Goal: Information Seeking & Learning: Learn about a topic

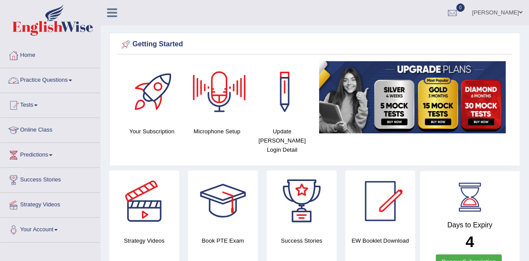
click at [52, 83] on link "Practice Questions" at bounding box center [50, 79] width 100 height 22
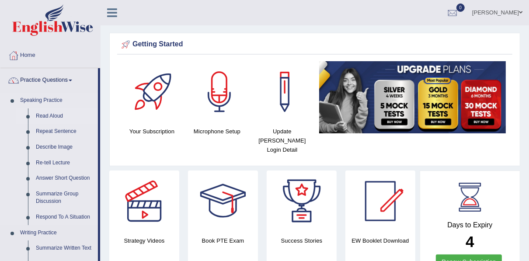
click at [53, 114] on link "Read Aloud" at bounding box center [65, 116] width 66 height 16
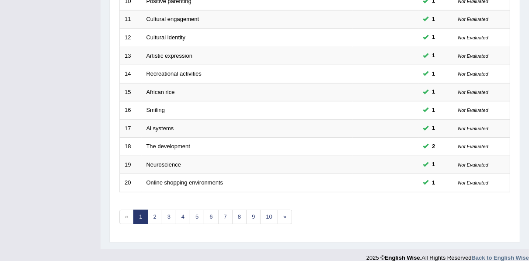
scroll to position [314, 0]
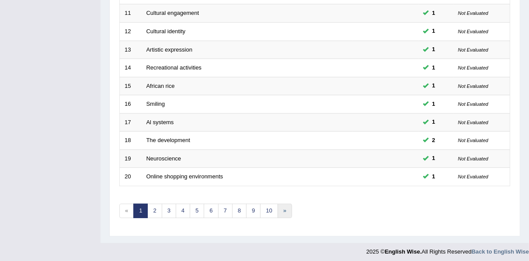
click at [278, 205] on link "»" at bounding box center [285, 211] width 14 height 14
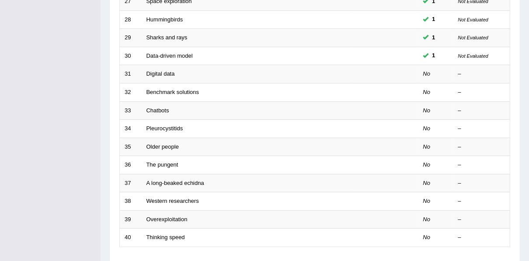
scroll to position [244, 0]
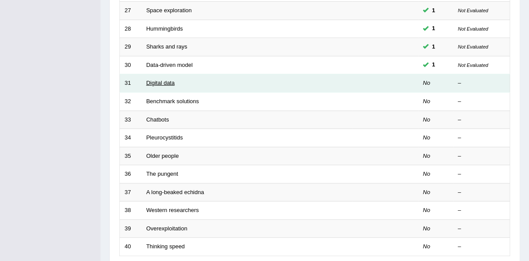
click at [157, 80] on link "Digital data" at bounding box center [161, 83] width 28 height 7
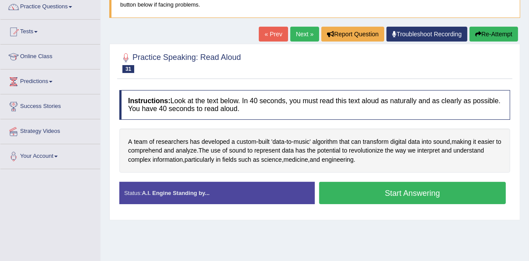
scroll to position [84, 0]
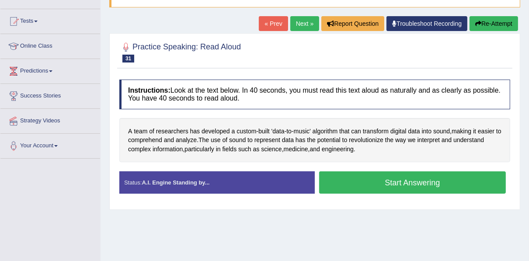
click at [403, 182] on button "Start Answering" at bounding box center [412, 182] width 187 height 22
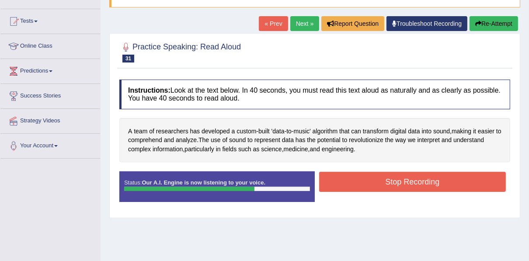
click at [403, 182] on button "Stop Recording" at bounding box center [412, 182] width 187 height 20
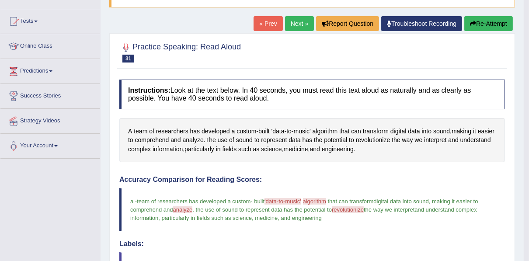
click at [495, 190] on blockquote "a - team of researchers has developed a custom - built 'data-to-music' data alg…" at bounding box center [312, 209] width 386 height 43
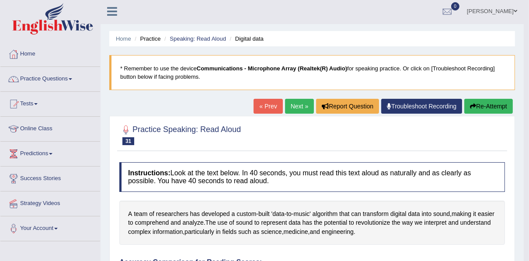
scroll to position [0, 0]
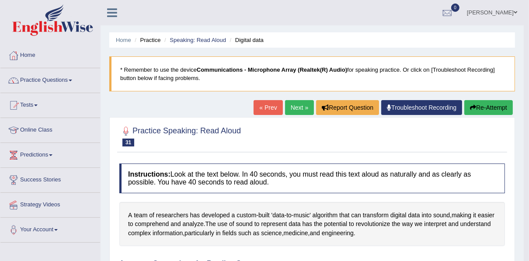
click at [300, 107] on link "Next »" at bounding box center [299, 107] width 29 height 15
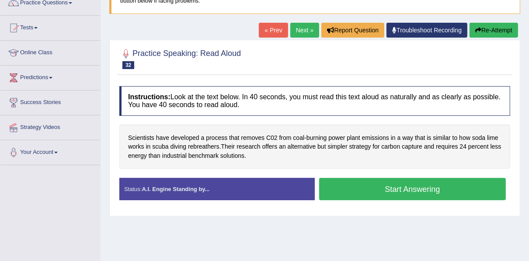
scroll to position [84, 0]
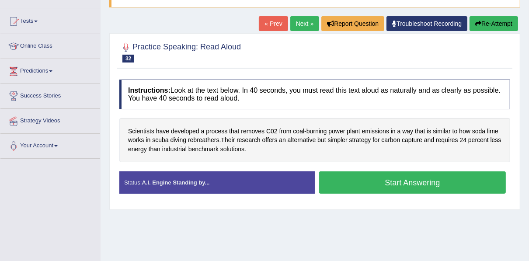
click at [430, 181] on button "Start Answering" at bounding box center [412, 182] width 187 height 22
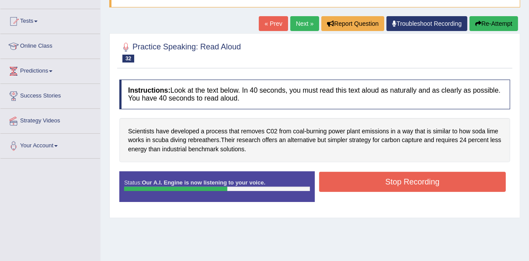
click at [430, 181] on button "Stop Recording" at bounding box center [412, 182] width 187 height 20
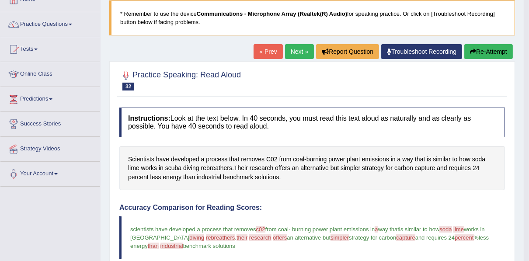
scroll to position [56, 0]
click at [300, 45] on link "Next »" at bounding box center [299, 51] width 29 height 15
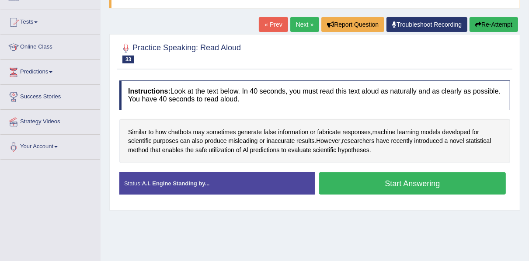
scroll to position [84, 0]
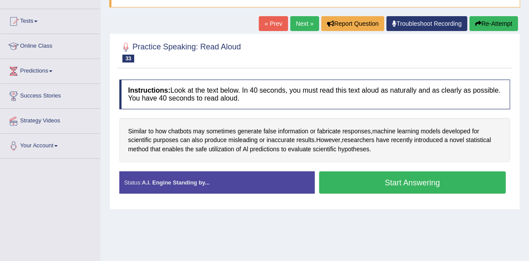
click at [398, 181] on button "Start Answering" at bounding box center [412, 182] width 187 height 22
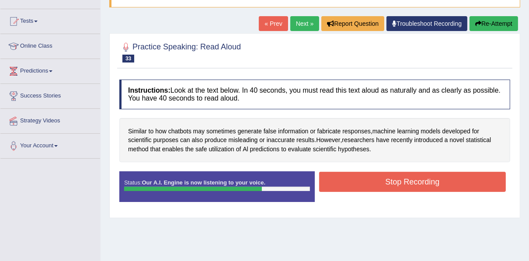
click at [398, 181] on button "Stop Recording" at bounding box center [412, 182] width 187 height 20
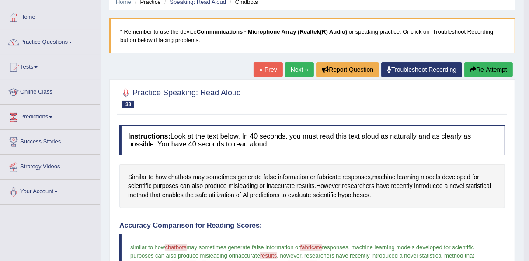
scroll to position [28, 0]
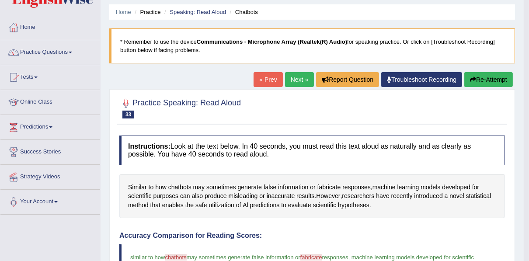
click at [294, 80] on link "Next »" at bounding box center [299, 79] width 29 height 15
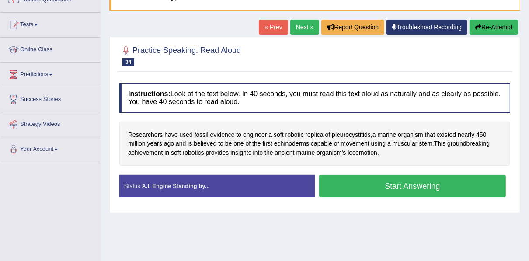
scroll to position [84, 0]
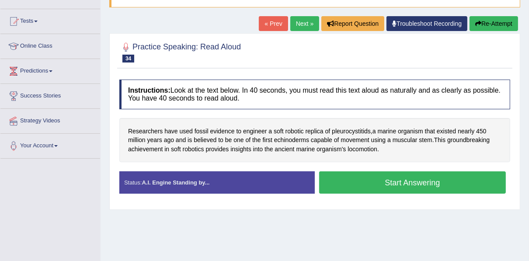
click at [423, 180] on button "Start Answering" at bounding box center [412, 182] width 187 height 22
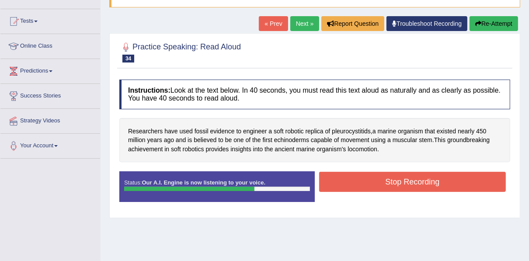
click at [423, 180] on button "Stop Recording" at bounding box center [412, 182] width 187 height 20
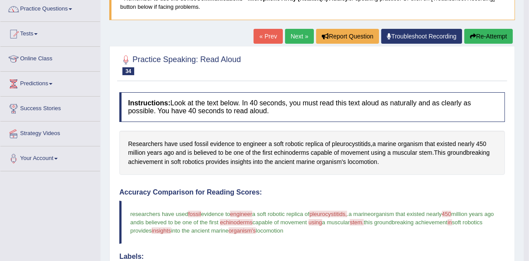
scroll to position [70, 0]
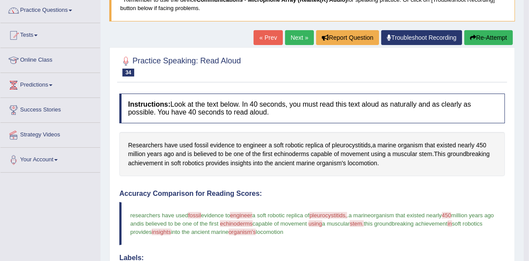
click at [290, 35] on link "Next »" at bounding box center [299, 37] width 29 height 15
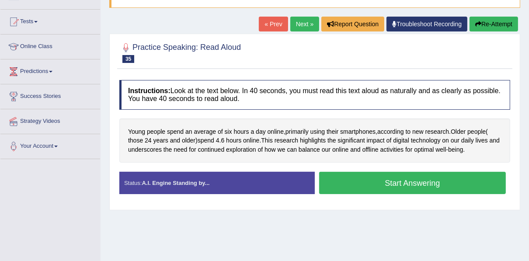
scroll to position [84, 0]
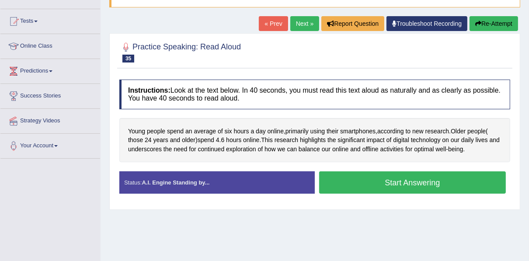
click at [408, 182] on button "Start Answering" at bounding box center [412, 182] width 187 height 22
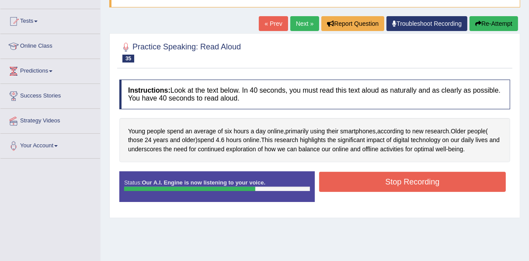
click at [408, 182] on button "Stop Recording" at bounding box center [412, 182] width 187 height 20
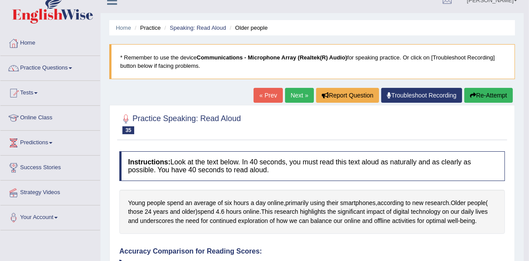
scroll to position [0, 0]
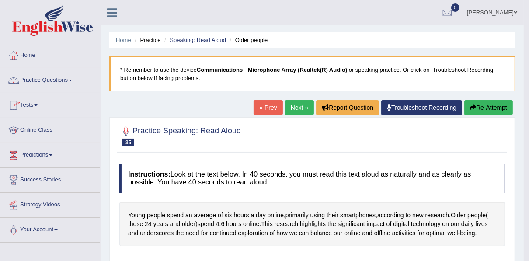
click at [45, 80] on link "Practice Questions" at bounding box center [50, 79] width 100 height 22
click at [43, 76] on link "Practice Questions" at bounding box center [50, 79] width 100 height 22
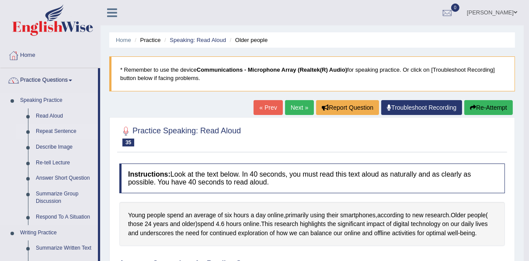
click at [49, 130] on link "Repeat Sentence" at bounding box center [65, 132] width 66 height 16
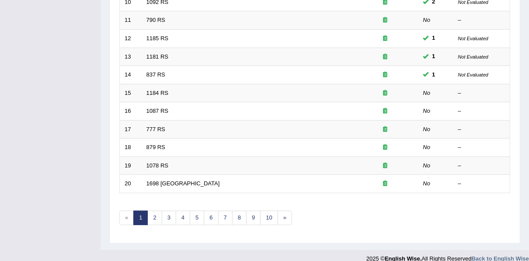
scroll to position [314, 0]
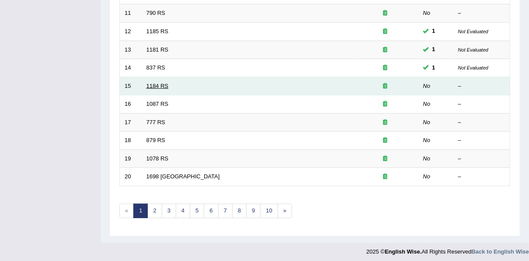
click at [153, 83] on link "1184 RS" at bounding box center [158, 86] width 22 height 7
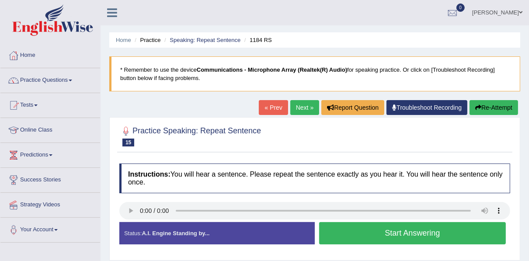
click at [374, 234] on button "Start Answering" at bounding box center [412, 233] width 187 height 22
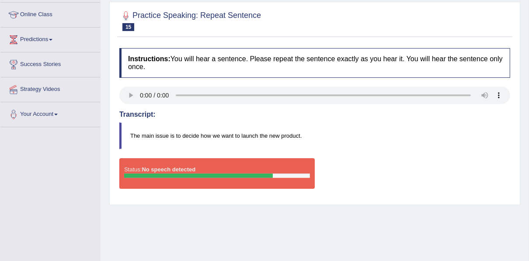
scroll to position [126, 0]
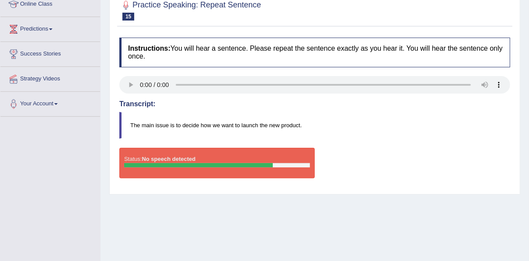
click at [262, 158] on div "Status: No speech detected" at bounding box center [216, 163] width 195 height 31
click at [529, 5] on div "Home Practice Speaking: Repeat Sentence 1184 RS * Remember to use the device Co…" at bounding box center [315, 92] width 429 height 437
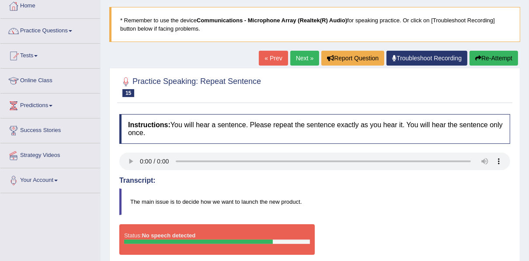
scroll to position [42, 0]
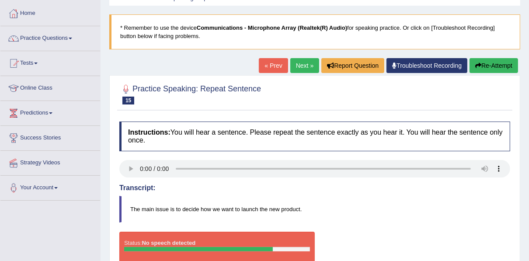
click at [298, 67] on link "Next »" at bounding box center [304, 65] width 29 height 15
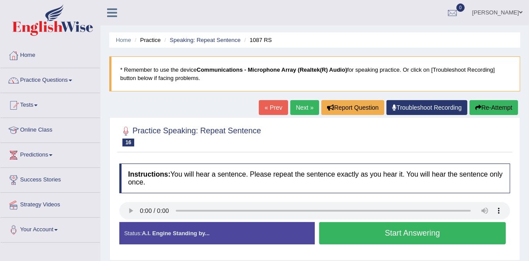
click at [398, 230] on button "Start Answering" at bounding box center [412, 233] width 187 height 22
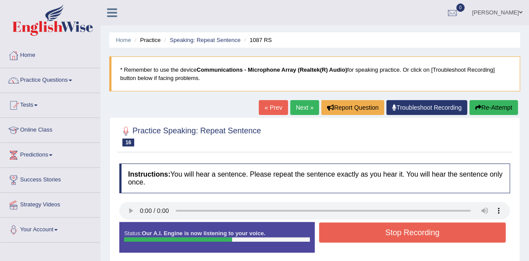
click at [398, 230] on button "Stop Recording" at bounding box center [412, 233] width 187 height 20
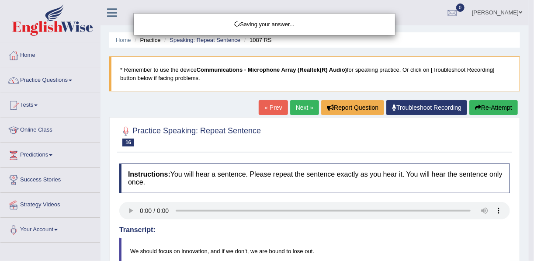
click at [523, 250] on div "Saving your answer..." at bounding box center [267, 130] width 534 height 261
click at [303, 104] on div "Saving your answer..." at bounding box center [267, 130] width 534 height 261
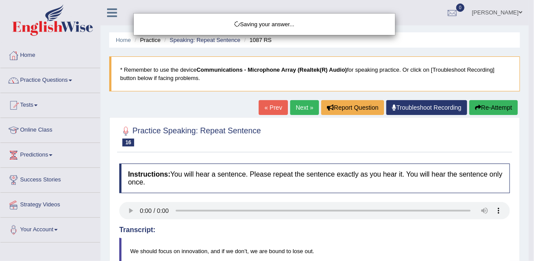
click at [300, 109] on div "Saving your answer..." at bounding box center [267, 130] width 534 height 261
click at [48, 84] on div "Saving your answer..." at bounding box center [267, 130] width 534 height 261
click at [45, 79] on div "Saving your answer..." at bounding box center [267, 130] width 534 height 261
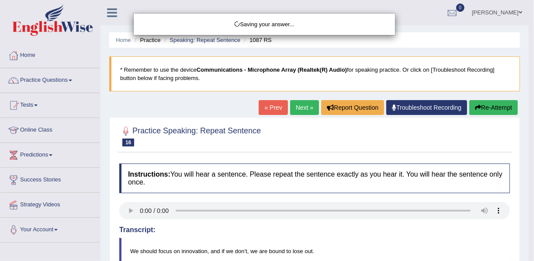
click at [45, 79] on div "Saving your answer..." at bounding box center [267, 130] width 534 height 261
click at [74, 79] on div "Saving your answer..." at bounding box center [267, 130] width 534 height 261
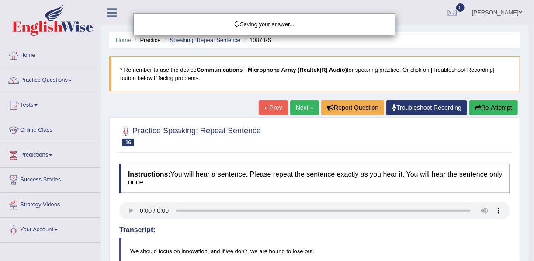
click at [74, 79] on div "Saving your answer..." at bounding box center [267, 130] width 534 height 261
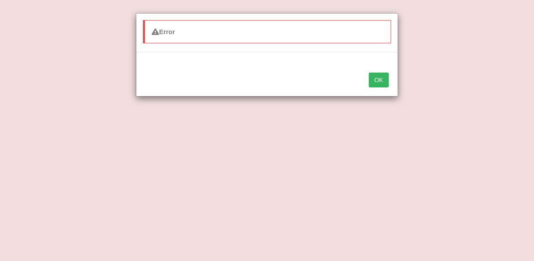
click at [381, 77] on button "OK" at bounding box center [379, 80] width 20 height 15
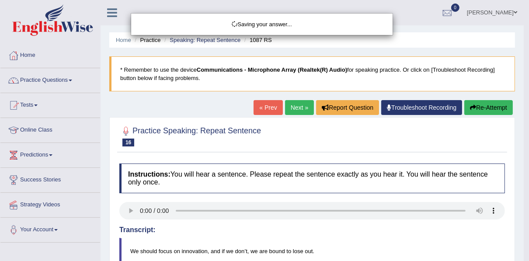
click at [299, 108] on div "Saving your answer..." at bounding box center [264, 130] width 529 height 261
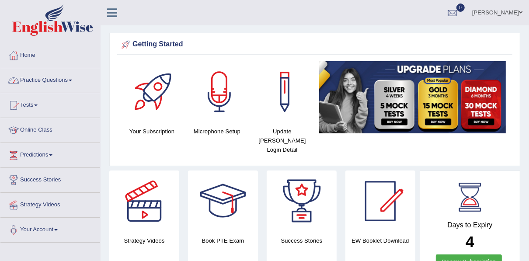
click at [50, 80] on link "Practice Questions" at bounding box center [50, 79] width 100 height 22
click at [50, 80] on link "Practice Questions" at bounding box center [49, 79] width 98 height 22
click at [50, 80] on link "Practice Questions" at bounding box center [50, 79] width 100 height 22
click at [43, 80] on link "Practice Questions" at bounding box center [50, 79] width 100 height 22
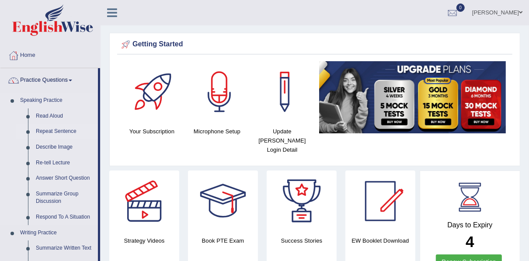
click at [51, 134] on link "Repeat Sentence" at bounding box center [65, 132] width 66 height 16
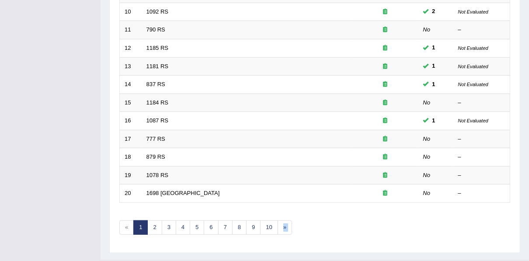
scroll to position [314, 0]
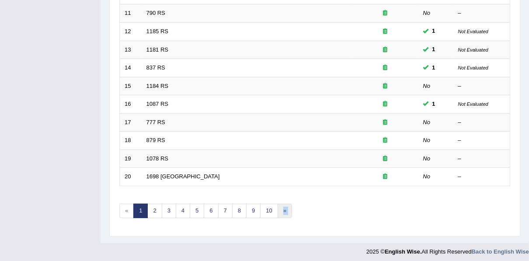
click at [281, 205] on link "»" at bounding box center [285, 211] width 14 height 14
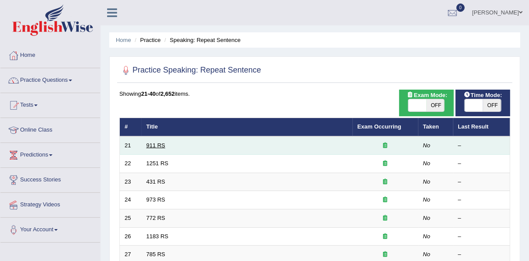
click at [157, 144] on link "911 RS" at bounding box center [156, 145] width 19 height 7
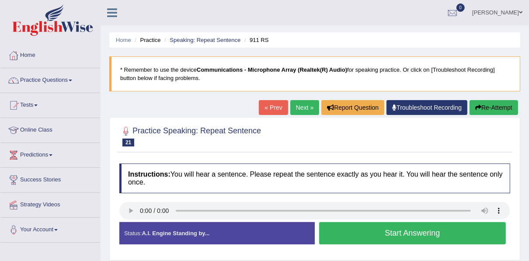
click at [512, 179] on div "Instructions: You will hear a sentence. Please repeat the sentence exactly as y…" at bounding box center [314, 207] width 395 height 96
click at [381, 232] on button "Start Answering" at bounding box center [412, 233] width 187 height 22
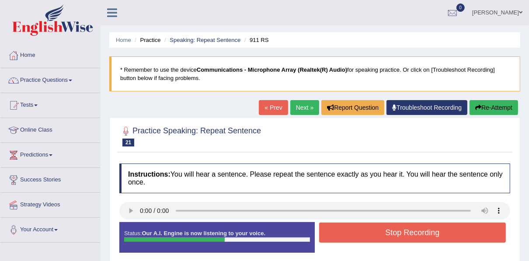
click at [381, 232] on button "Stop Recording" at bounding box center [412, 233] width 187 height 20
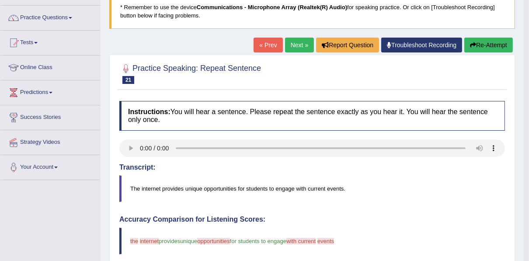
scroll to position [56, 0]
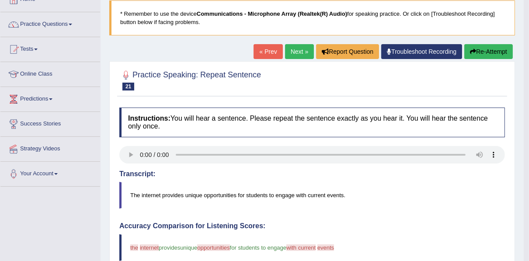
click at [301, 52] on link "Next »" at bounding box center [299, 51] width 29 height 15
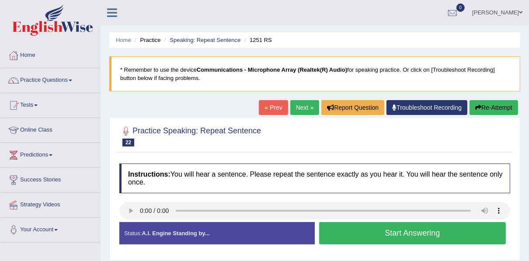
click at [374, 230] on button "Start Answering" at bounding box center [412, 233] width 187 height 22
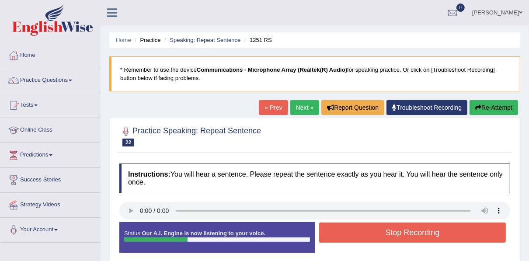
click at [374, 230] on button "Stop Recording" at bounding box center [412, 233] width 187 height 20
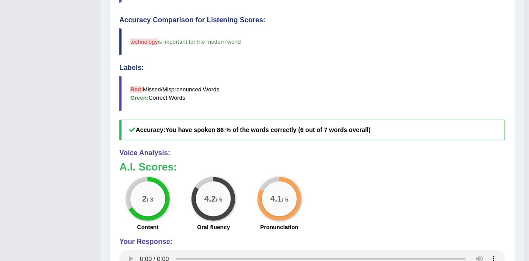
scroll to position [266, 0]
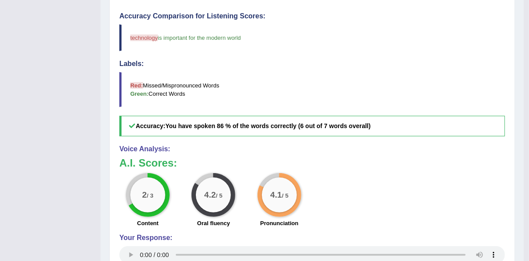
click at [456, 190] on div "2 / 3 Content 4.2 / 5 Oral fluency 4.1 / 5 Pronunciation" at bounding box center [312, 201] width 394 height 56
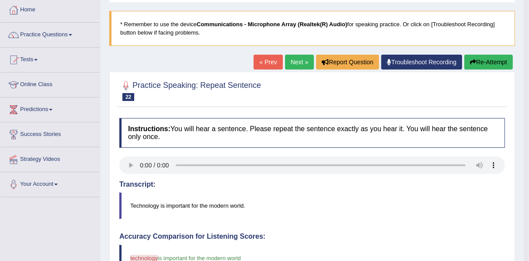
scroll to position [42, 0]
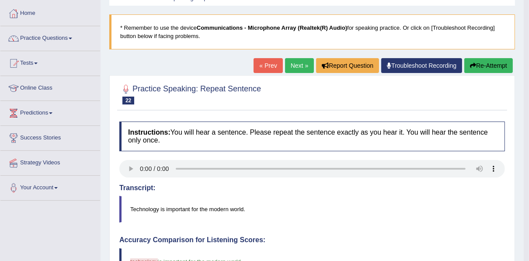
click at [303, 66] on link "Next »" at bounding box center [299, 65] width 29 height 15
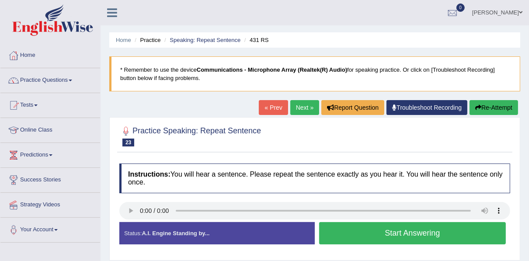
click at [364, 231] on button "Start Answering" at bounding box center [412, 233] width 187 height 22
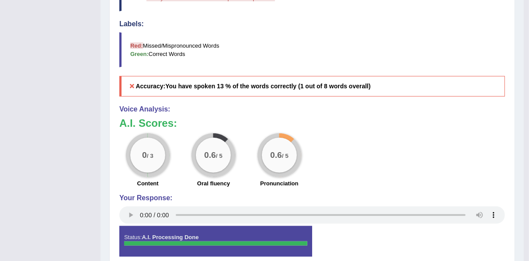
scroll to position [308, 0]
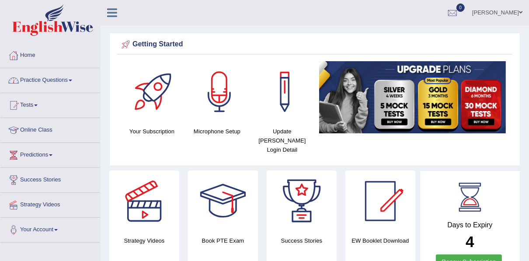
click at [51, 79] on link "Practice Questions" at bounding box center [50, 79] width 100 height 22
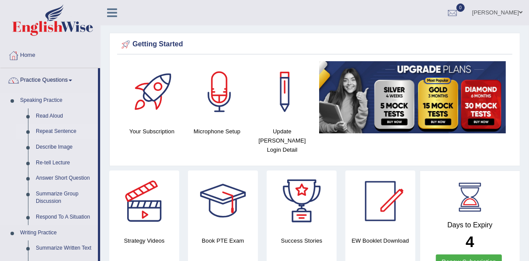
click at [44, 132] on link "Repeat Sentence" at bounding box center [65, 132] width 66 height 16
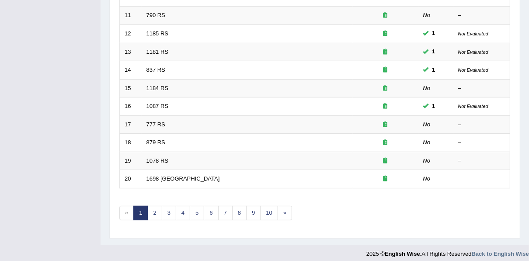
scroll to position [314, 0]
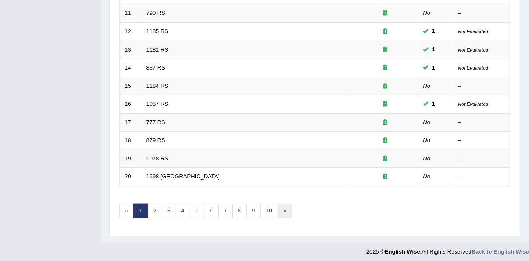
click at [280, 205] on link "»" at bounding box center [285, 211] width 14 height 14
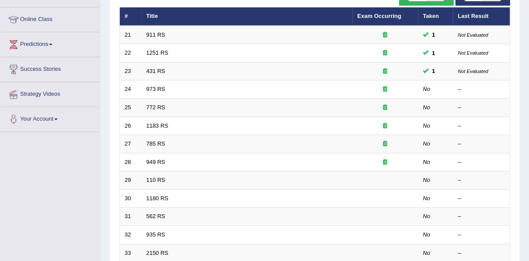
scroll to position [112, 0]
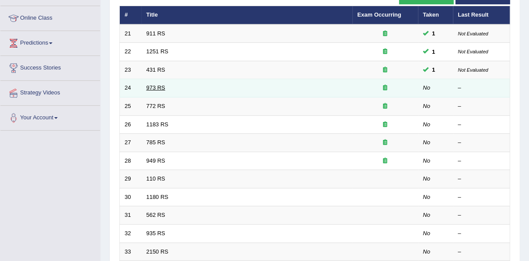
click at [150, 85] on link "973 RS" at bounding box center [156, 87] width 19 height 7
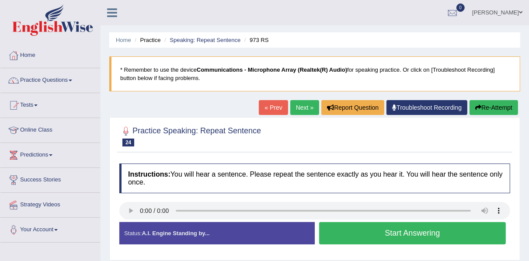
click at [370, 242] on button "Start Answering" at bounding box center [412, 233] width 187 height 22
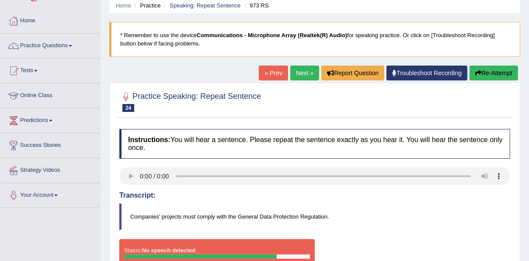
scroll to position [28, 0]
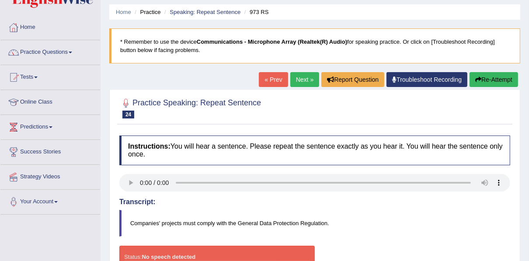
click at [304, 80] on link "Next »" at bounding box center [304, 79] width 29 height 15
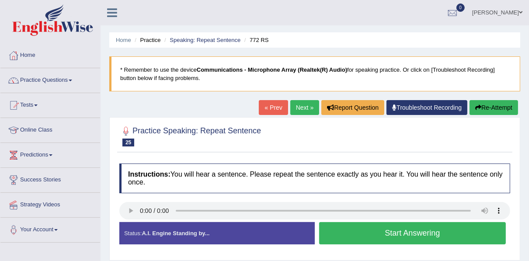
click at [356, 240] on button "Start Answering" at bounding box center [412, 233] width 187 height 22
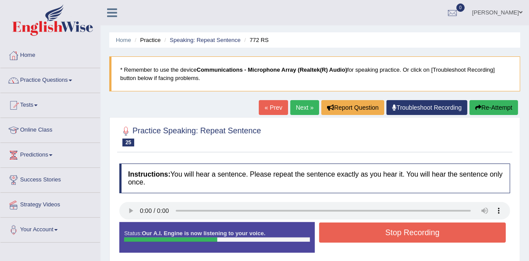
click at [356, 240] on button "Stop Recording" at bounding box center [412, 233] width 187 height 20
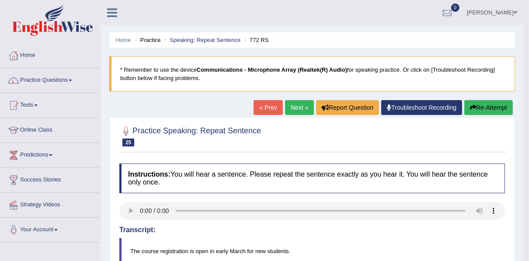
click at [387, 246] on blockquote "The course registration is open in early March for new students." at bounding box center [312, 251] width 386 height 27
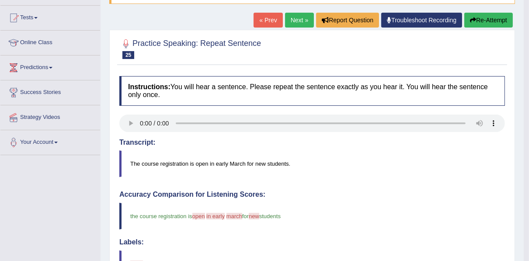
scroll to position [84, 0]
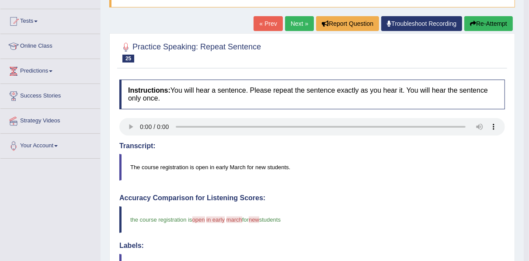
click at [300, 17] on link "Next »" at bounding box center [299, 23] width 29 height 15
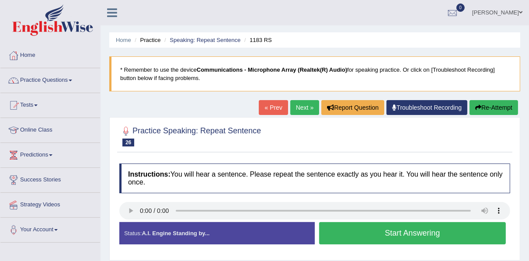
click at [383, 235] on button "Start Answering" at bounding box center [412, 233] width 187 height 22
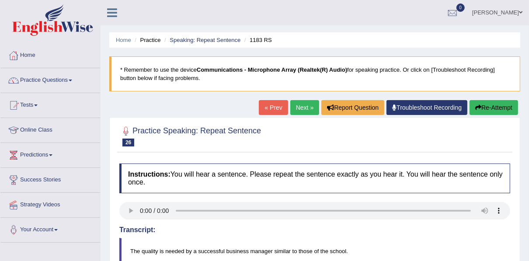
click at [276, 108] on link "« Prev" at bounding box center [273, 107] width 29 height 15
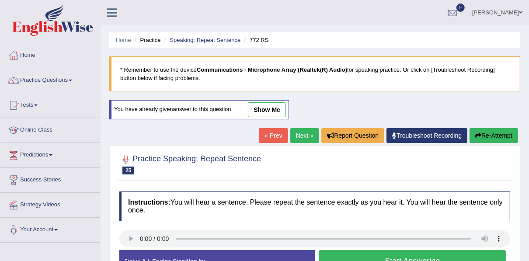
click at [306, 140] on link "Next »" at bounding box center [304, 135] width 29 height 15
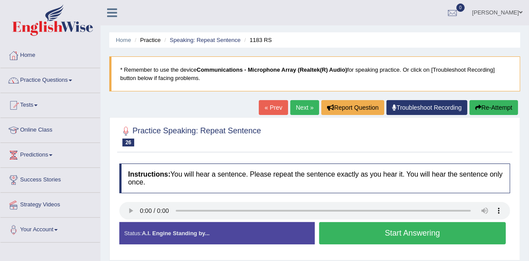
click at [379, 237] on button "Start Answering" at bounding box center [412, 233] width 187 height 22
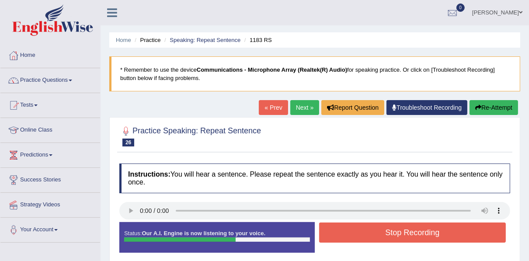
click at [379, 237] on button "Stop Recording" at bounding box center [412, 233] width 187 height 20
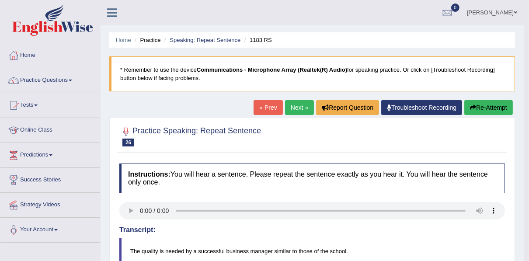
click at [294, 108] on link "Next »" at bounding box center [299, 107] width 29 height 15
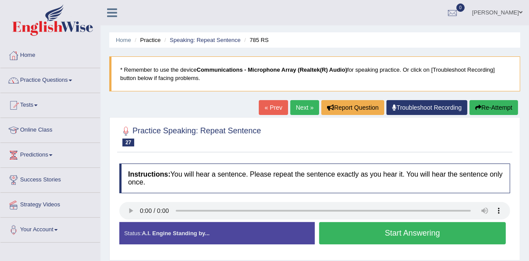
click at [394, 237] on button "Start Answering" at bounding box center [412, 233] width 187 height 22
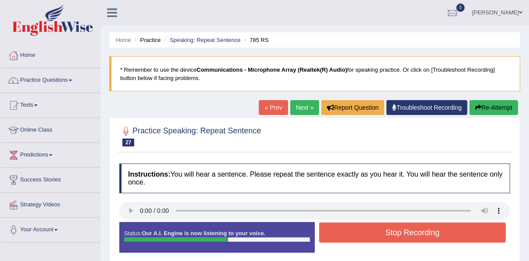
click at [394, 237] on button "Stop Recording" at bounding box center [412, 233] width 187 height 20
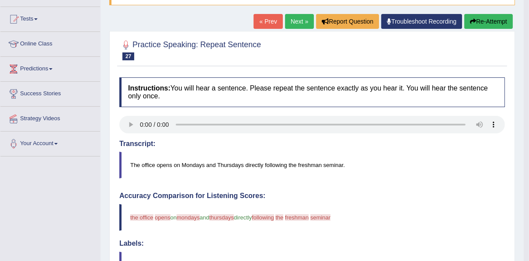
scroll to position [84, 0]
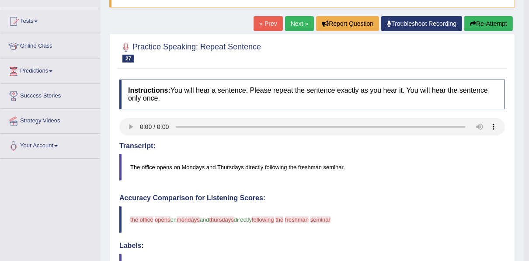
click at [307, 24] on link "Next »" at bounding box center [299, 23] width 29 height 15
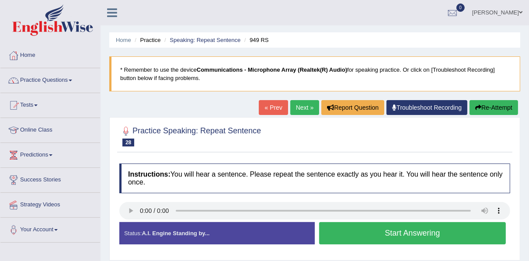
click at [395, 231] on button "Start Answering" at bounding box center [412, 233] width 187 height 22
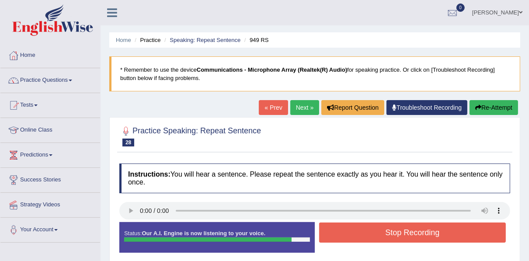
click at [398, 231] on button "Stop Recording" at bounding box center [412, 233] width 187 height 20
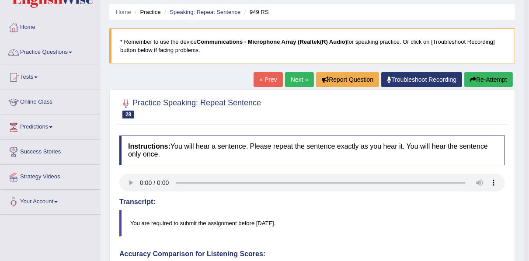
scroll to position [28, 0]
click at [300, 80] on link "Next »" at bounding box center [299, 79] width 29 height 15
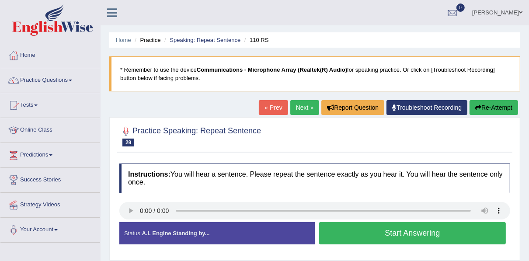
click at [297, 109] on link "Next »" at bounding box center [304, 107] width 29 height 15
click at [446, 233] on button "Start Answering" at bounding box center [412, 233] width 187 height 22
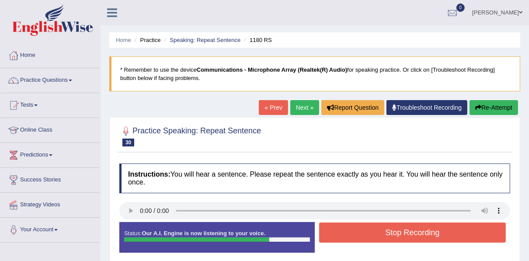
click at [446, 233] on button "Stop Recording" at bounding box center [412, 233] width 187 height 20
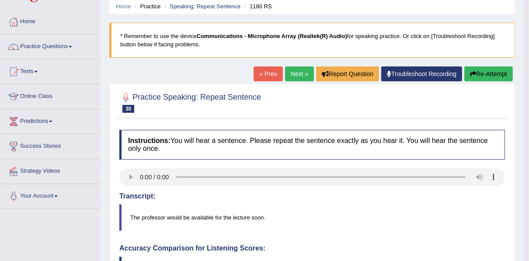
scroll to position [28, 0]
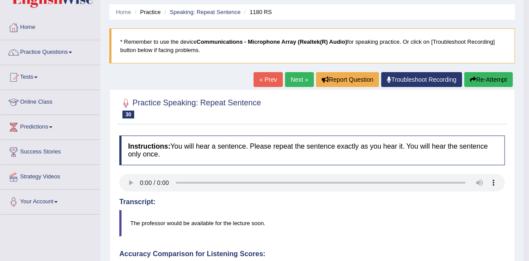
click at [302, 82] on link "Next »" at bounding box center [299, 79] width 29 height 15
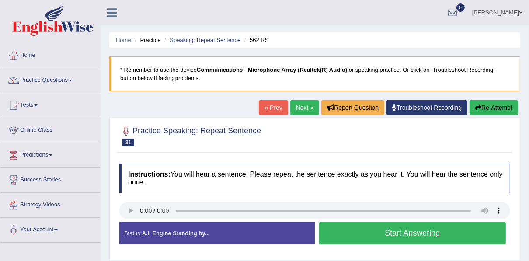
click at [386, 232] on button "Start Answering" at bounding box center [412, 233] width 187 height 22
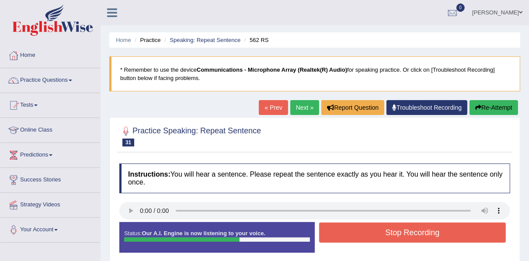
click at [386, 232] on button "Stop Recording" at bounding box center [412, 233] width 187 height 20
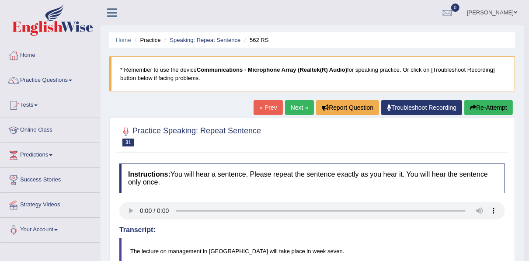
click at [290, 108] on link "Next »" at bounding box center [299, 107] width 29 height 15
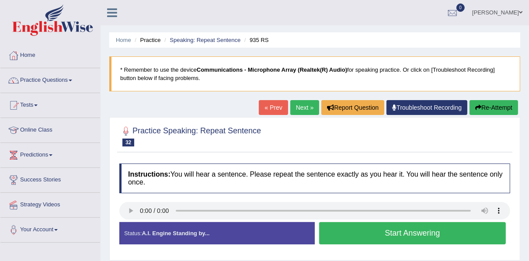
click at [354, 237] on button "Start Answering" at bounding box center [412, 233] width 187 height 22
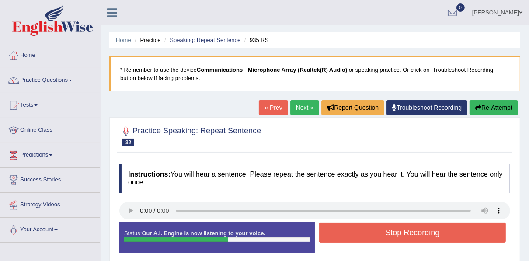
click at [354, 237] on button "Stop Recording" at bounding box center [412, 233] width 187 height 20
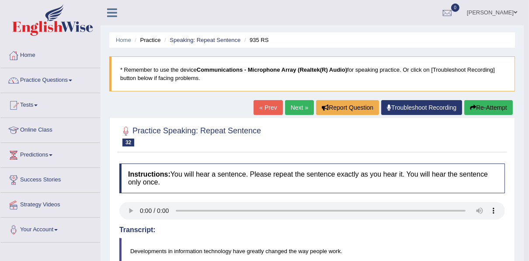
click at [304, 111] on link "Next »" at bounding box center [299, 107] width 29 height 15
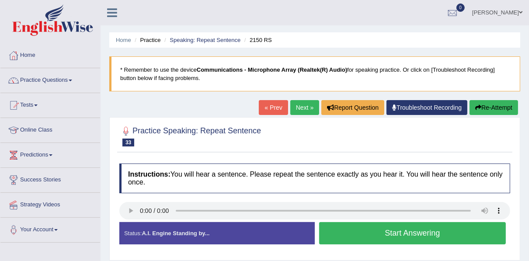
click at [358, 231] on button "Start Answering" at bounding box center [412, 233] width 187 height 22
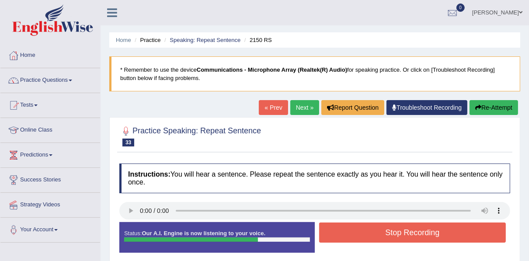
click at [358, 231] on button "Stop Recording" at bounding box center [412, 233] width 187 height 20
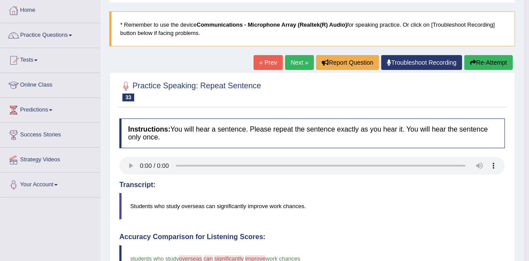
scroll to position [37, 0]
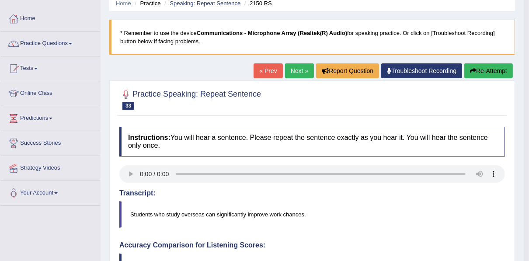
click at [297, 71] on link "Next »" at bounding box center [299, 70] width 29 height 15
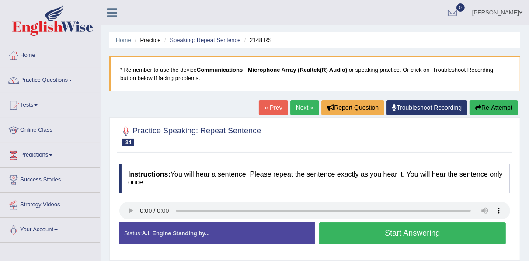
click at [365, 236] on button "Start Answering" at bounding box center [412, 233] width 187 height 22
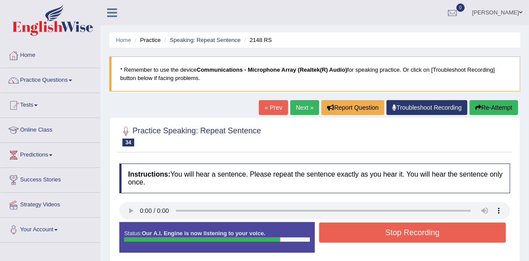
click at [365, 236] on button "Stop Recording" at bounding box center [412, 233] width 187 height 20
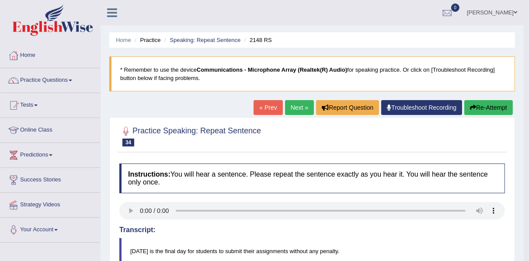
click at [300, 111] on link "Next »" at bounding box center [299, 107] width 29 height 15
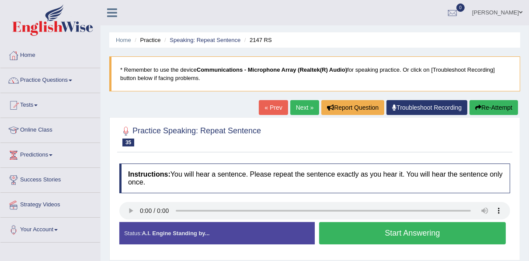
click at [372, 232] on button "Start Answering" at bounding box center [412, 233] width 187 height 22
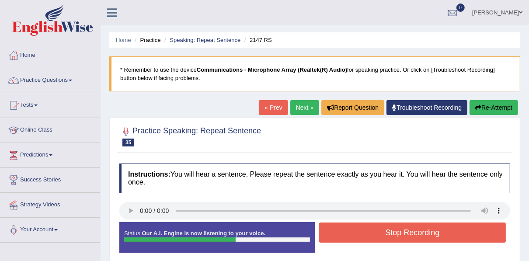
click at [388, 234] on button "Stop Recording" at bounding box center [412, 233] width 187 height 20
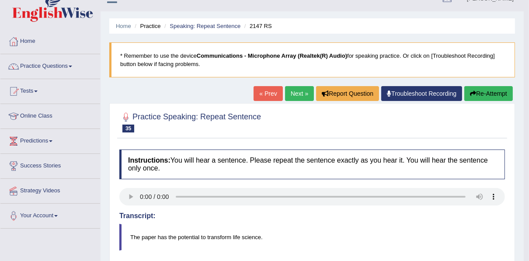
scroll to position [14, 0]
click at [297, 96] on link "Next »" at bounding box center [299, 93] width 29 height 15
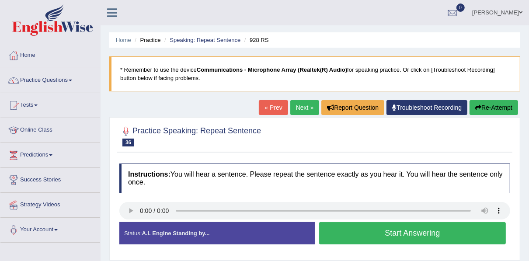
click at [385, 232] on button "Start Answering" at bounding box center [412, 233] width 187 height 22
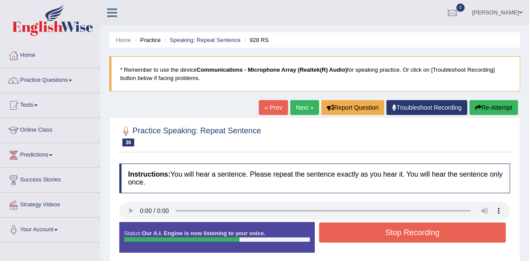
click at [385, 232] on button "Stop Recording" at bounding box center [412, 233] width 187 height 20
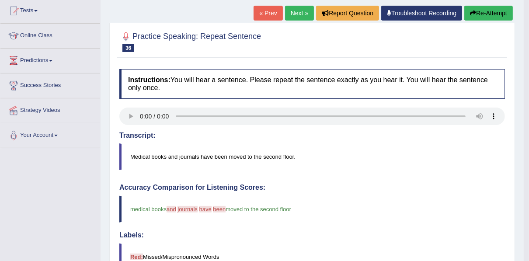
scroll to position [84, 0]
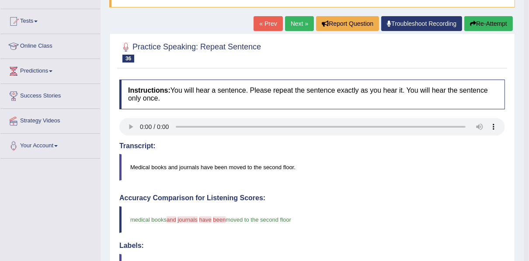
click at [302, 23] on link "Next »" at bounding box center [299, 23] width 29 height 15
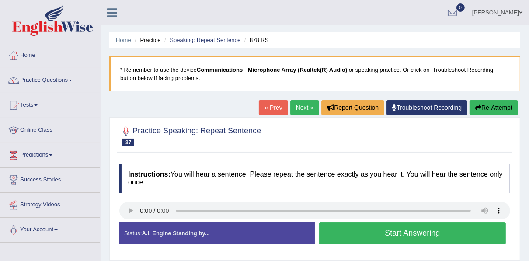
click at [416, 233] on button "Start Answering" at bounding box center [412, 233] width 187 height 22
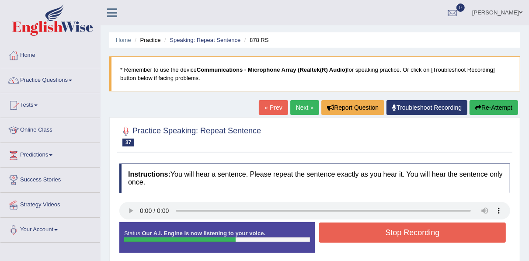
click at [416, 233] on button "Stop Recording" at bounding box center [412, 233] width 187 height 20
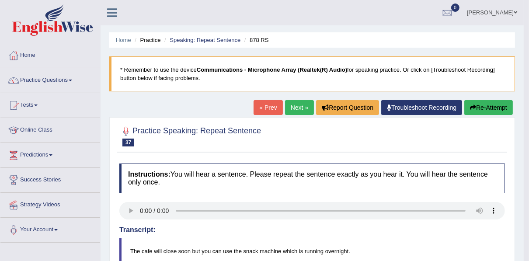
click at [296, 108] on link "Next »" at bounding box center [299, 107] width 29 height 15
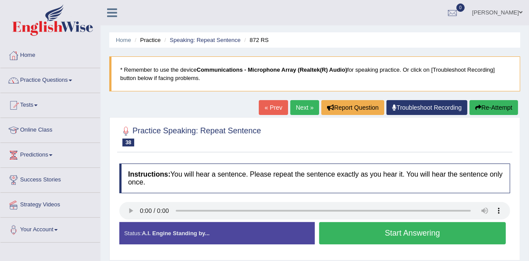
click at [407, 230] on button "Start Answering" at bounding box center [412, 233] width 187 height 22
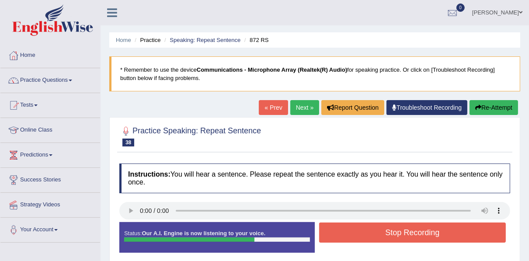
click at [407, 230] on button "Stop Recording" at bounding box center [412, 233] width 187 height 20
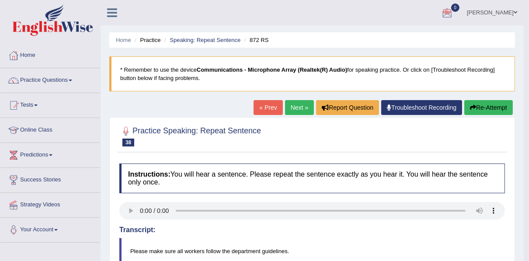
click at [304, 105] on link "Next »" at bounding box center [299, 107] width 29 height 15
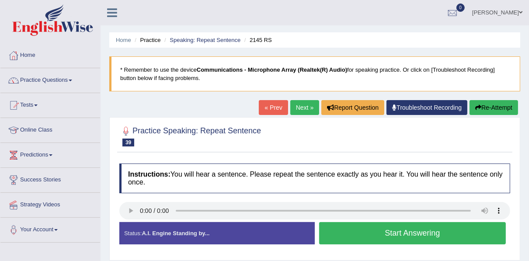
click at [378, 230] on button "Start Answering" at bounding box center [412, 233] width 187 height 22
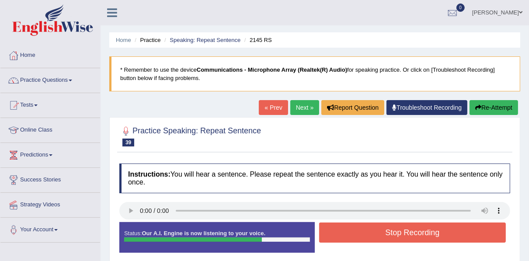
click at [378, 230] on button "Stop Recording" at bounding box center [412, 233] width 187 height 20
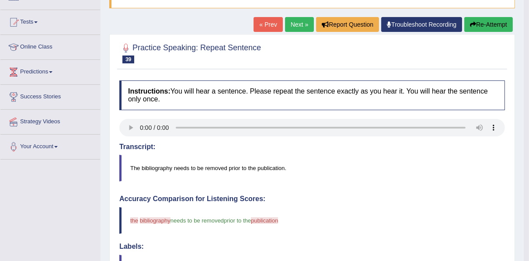
scroll to position [74, 0]
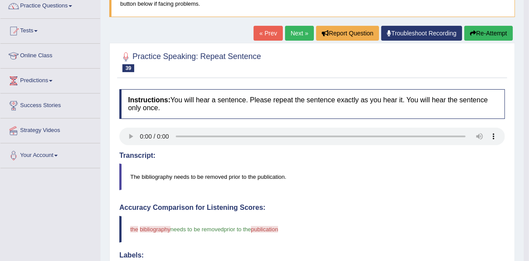
click at [305, 35] on link "Next »" at bounding box center [299, 33] width 29 height 15
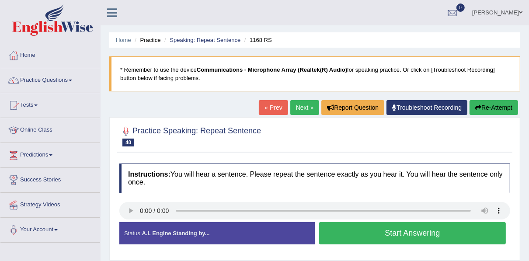
click at [421, 236] on button "Start Answering" at bounding box center [412, 233] width 187 height 22
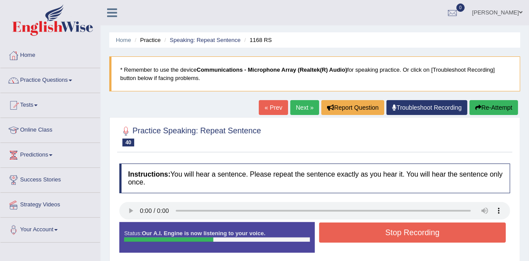
click at [421, 236] on button "Stop Recording" at bounding box center [412, 233] width 187 height 20
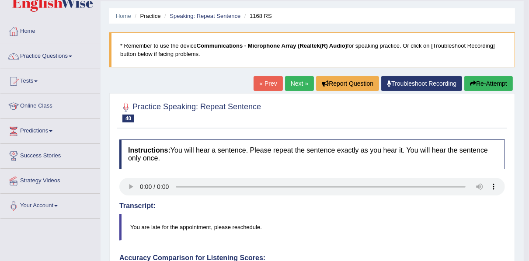
scroll to position [23, 0]
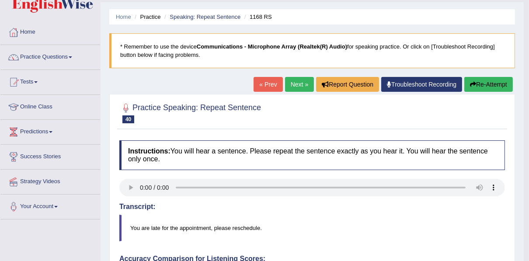
click at [292, 82] on link "Next »" at bounding box center [299, 84] width 29 height 15
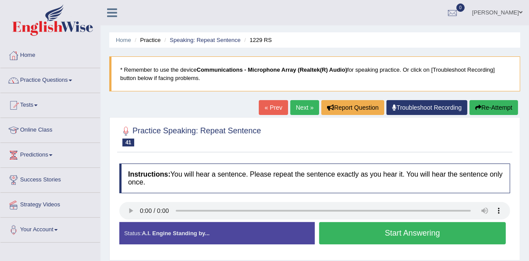
click at [419, 228] on button "Start Answering" at bounding box center [412, 233] width 187 height 22
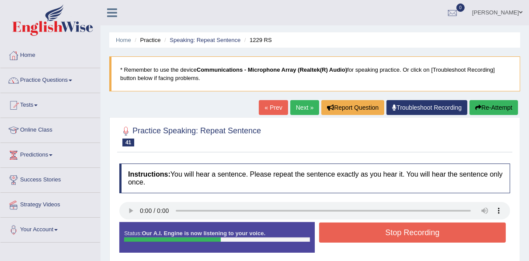
click at [419, 228] on button "Stop Recording" at bounding box center [412, 233] width 187 height 20
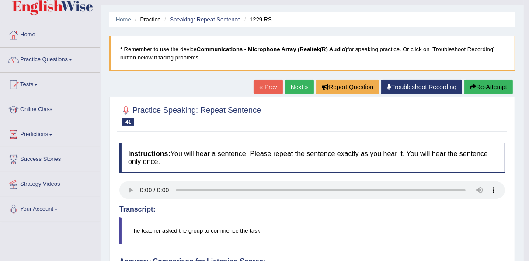
scroll to position [14, 0]
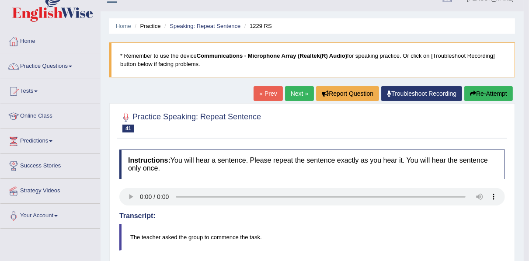
click at [296, 94] on link "Next »" at bounding box center [299, 93] width 29 height 15
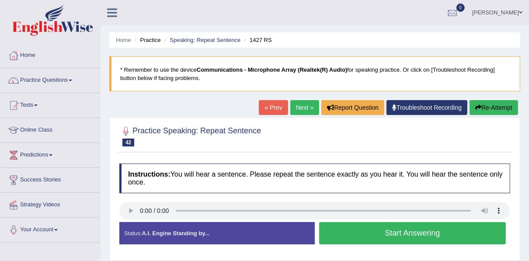
click at [424, 234] on button "Start Answering" at bounding box center [412, 233] width 187 height 22
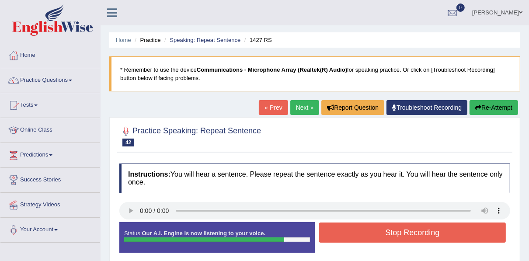
click at [424, 234] on button "Stop Recording" at bounding box center [412, 233] width 187 height 20
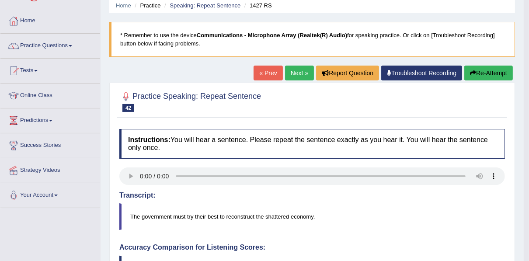
scroll to position [28, 0]
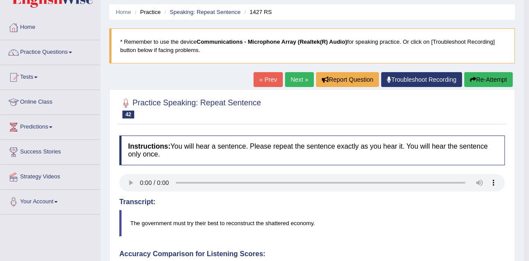
click at [298, 82] on link "Next »" at bounding box center [299, 79] width 29 height 15
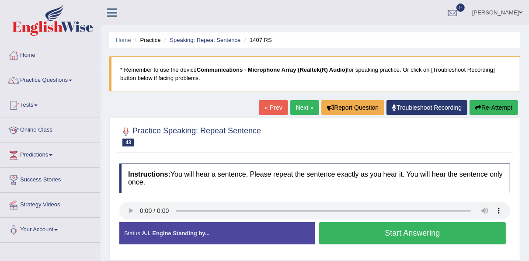
click at [425, 235] on button "Start Answering" at bounding box center [412, 233] width 187 height 22
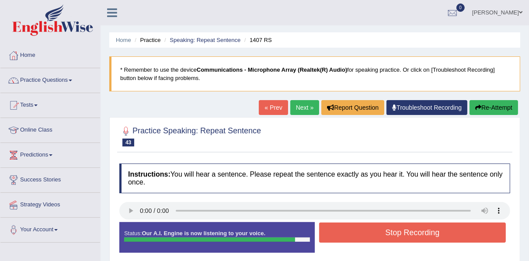
click at [425, 235] on button "Stop Recording" at bounding box center [412, 233] width 187 height 20
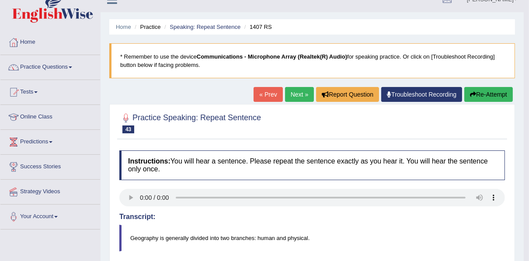
scroll to position [9, 0]
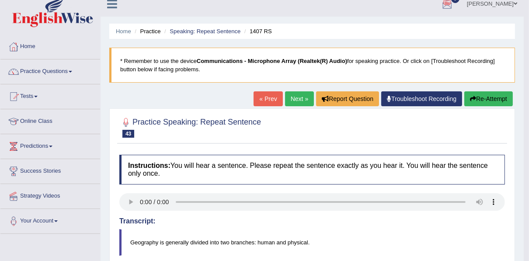
click at [300, 95] on link "Next »" at bounding box center [299, 98] width 29 height 15
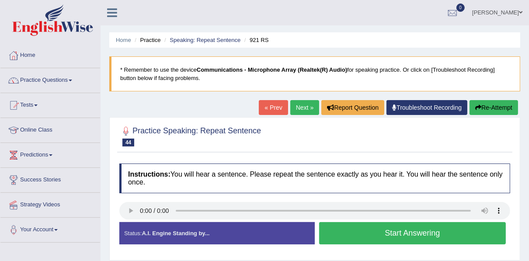
click at [379, 233] on button "Start Answering" at bounding box center [412, 233] width 187 height 22
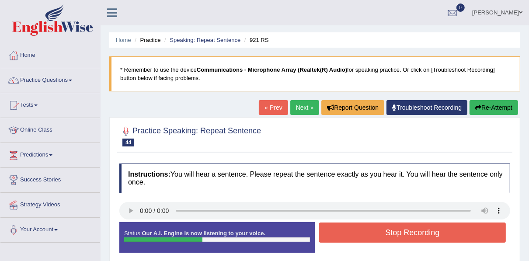
click at [379, 233] on button "Stop Recording" at bounding box center [412, 233] width 187 height 20
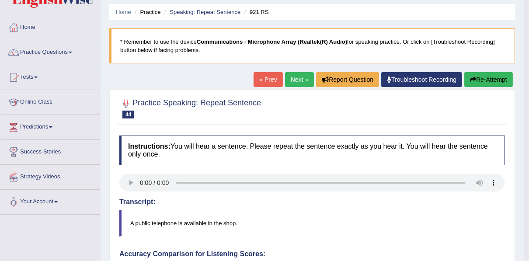
scroll to position [14, 0]
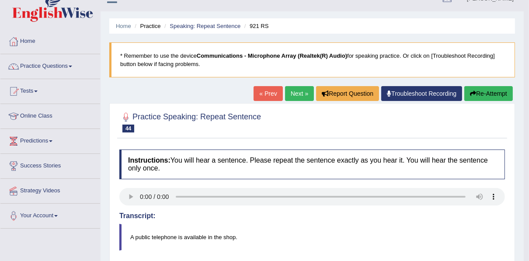
click at [295, 89] on link "Next »" at bounding box center [299, 93] width 29 height 15
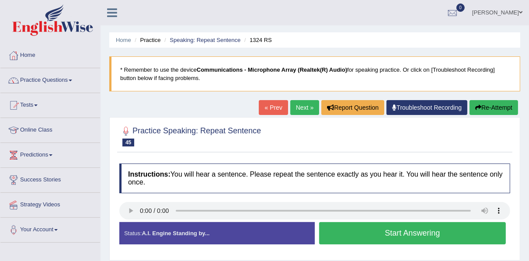
click at [395, 234] on button "Start Answering" at bounding box center [412, 233] width 187 height 22
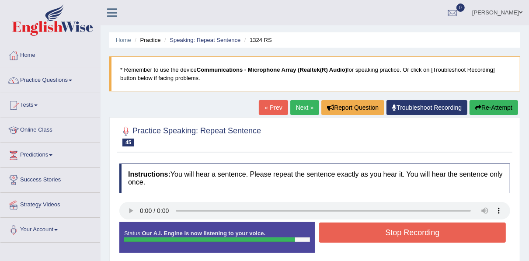
click at [395, 234] on button "Stop Recording" at bounding box center [412, 233] width 187 height 20
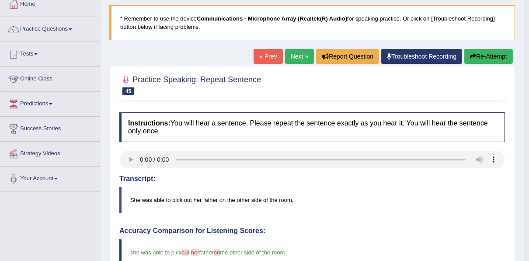
scroll to position [42, 0]
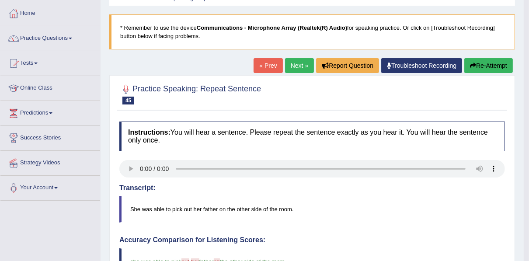
click at [304, 63] on link "Next »" at bounding box center [299, 65] width 29 height 15
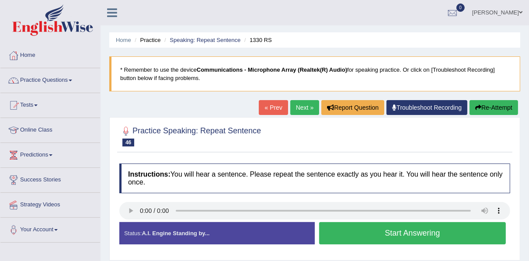
click at [393, 230] on button "Start Answering" at bounding box center [412, 233] width 187 height 22
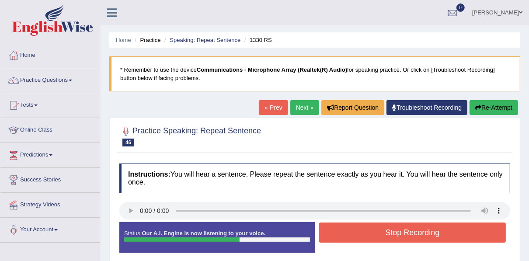
click at [393, 230] on button "Stop Recording" at bounding box center [412, 233] width 187 height 20
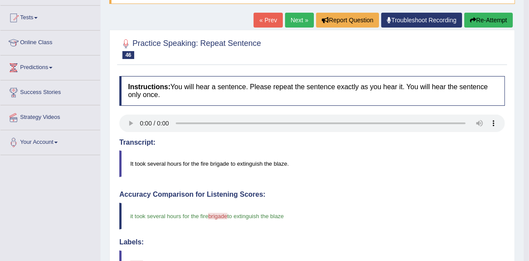
scroll to position [74, 0]
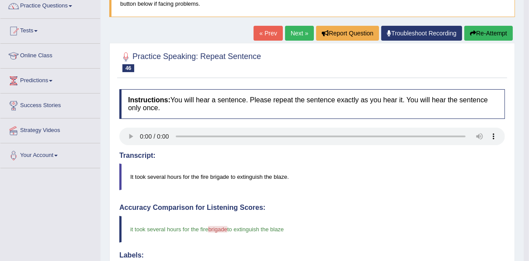
click at [295, 34] on link "Next »" at bounding box center [299, 33] width 29 height 15
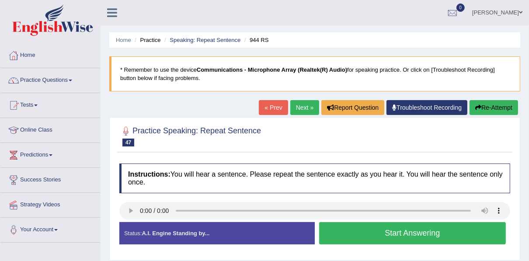
click at [404, 228] on button "Start Answering" at bounding box center [412, 233] width 187 height 22
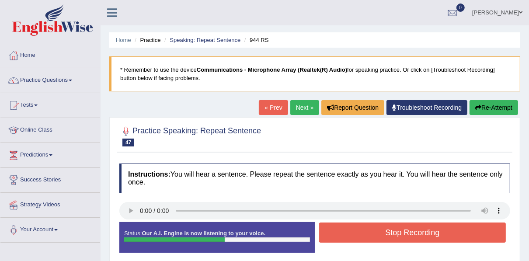
click at [404, 228] on button "Stop Recording" at bounding box center [412, 233] width 187 height 20
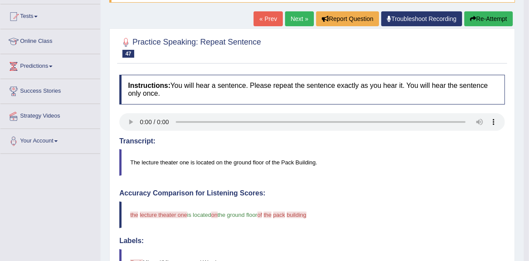
scroll to position [84, 0]
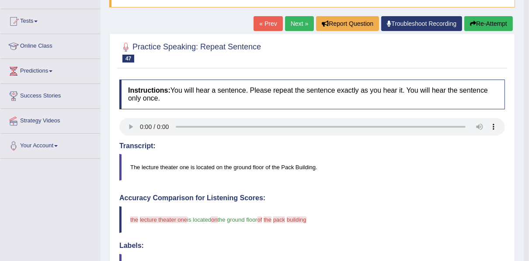
click at [291, 23] on link "Next »" at bounding box center [299, 23] width 29 height 15
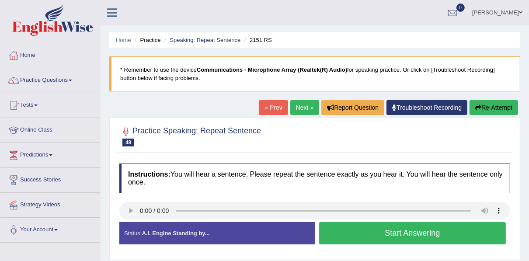
click at [398, 232] on button "Start Answering" at bounding box center [412, 233] width 187 height 22
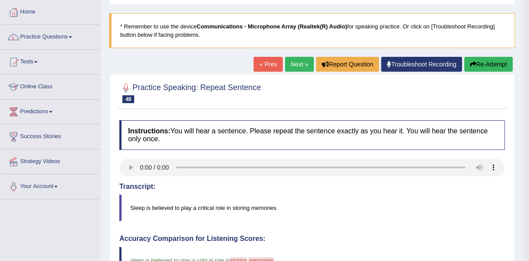
scroll to position [42, 0]
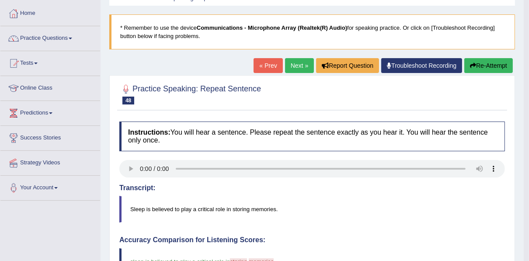
click at [304, 67] on link "Next »" at bounding box center [299, 65] width 29 height 15
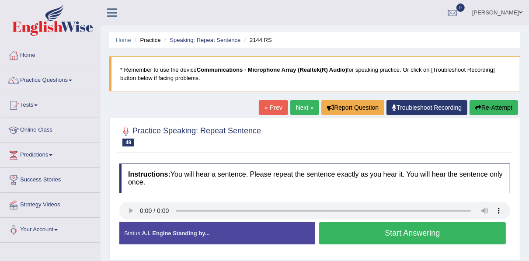
click at [374, 240] on button "Start Answering" at bounding box center [412, 233] width 187 height 22
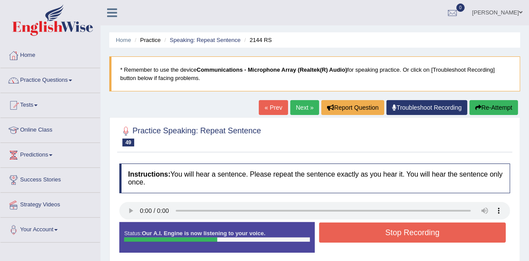
click at [374, 240] on button "Stop Recording" at bounding box center [412, 233] width 187 height 20
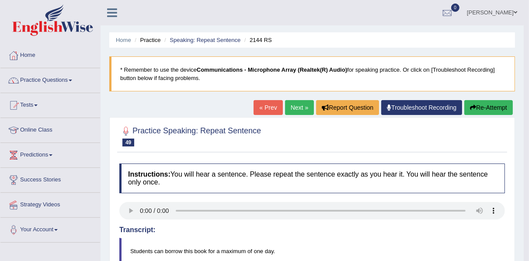
click at [308, 105] on link "Next »" at bounding box center [299, 107] width 29 height 15
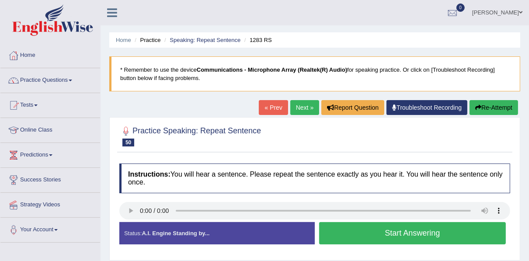
click at [305, 103] on link "Next »" at bounding box center [304, 107] width 29 height 15
click at [405, 233] on button "Start Answering" at bounding box center [412, 233] width 187 height 22
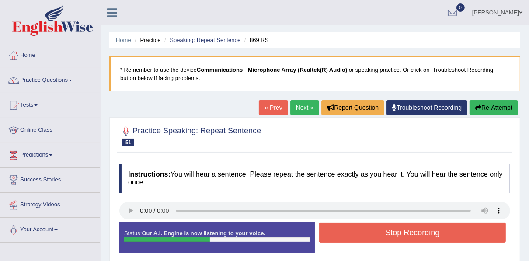
click at [405, 233] on button "Stop Recording" at bounding box center [412, 233] width 187 height 20
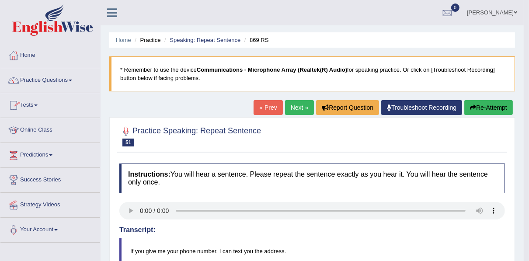
click at [46, 79] on link "Practice Questions" at bounding box center [50, 79] width 100 height 22
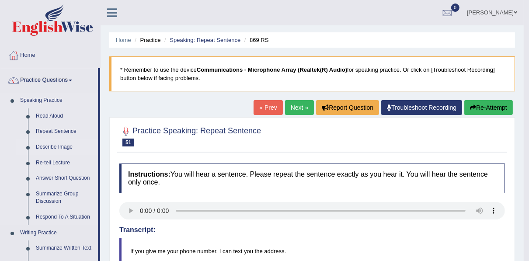
click at [45, 148] on link "Describe Image" at bounding box center [65, 148] width 66 height 16
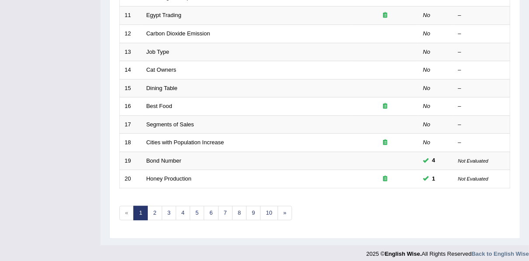
scroll to position [314, 0]
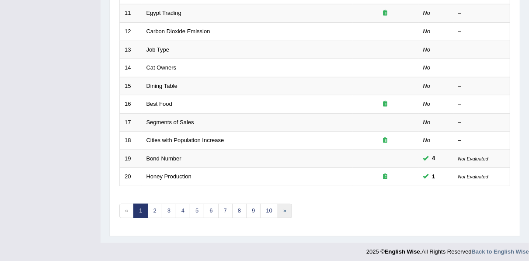
click at [283, 205] on link "»" at bounding box center [285, 211] width 14 height 14
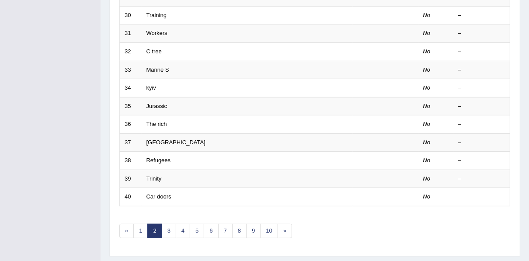
scroll to position [308, 0]
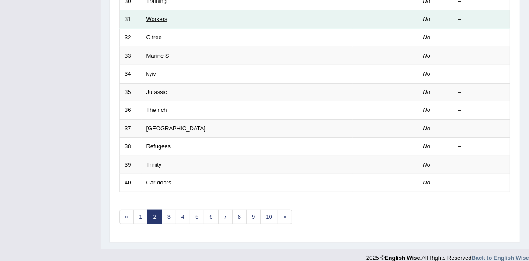
click at [164, 16] on link "Workers" at bounding box center [157, 19] width 21 height 7
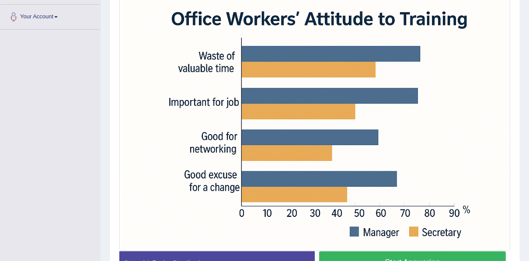
scroll to position [224, 0]
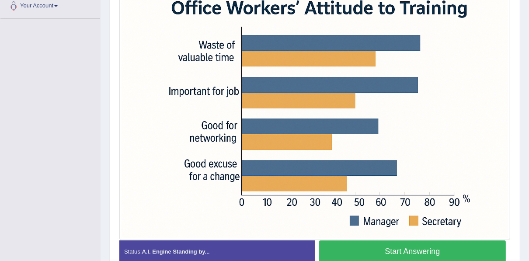
click at [453, 249] on button "Start Answering" at bounding box center [412, 252] width 187 height 22
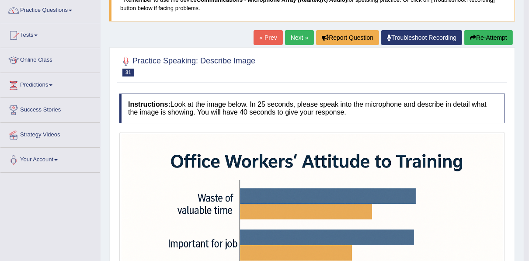
scroll to position [70, 0]
click at [301, 41] on link "Next »" at bounding box center [299, 37] width 29 height 15
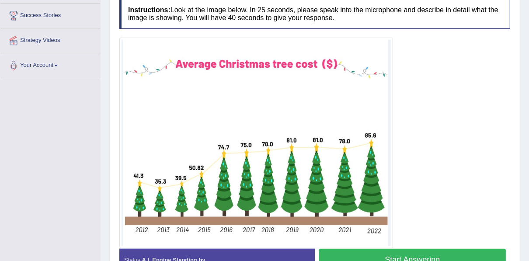
scroll to position [168, 0]
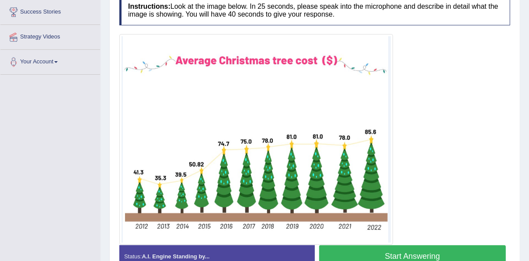
click at [403, 253] on button "Start Answering" at bounding box center [412, 256] width 187 height 22
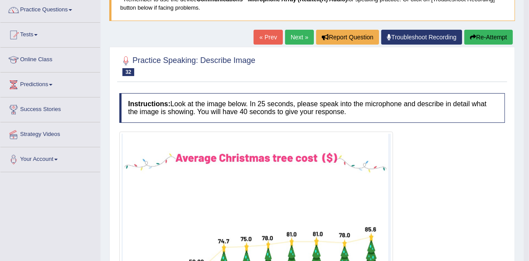
scroll to position [70, 0]
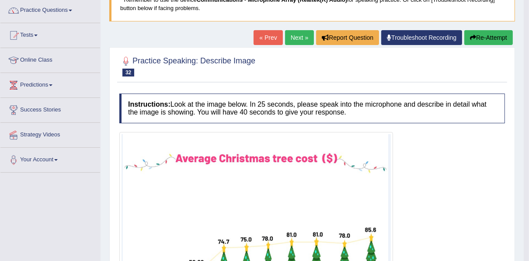
click at [301, 34] on link "Next »" at bounding box center [299, 37] width 29 height 15
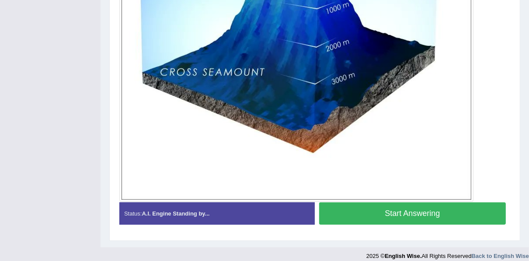
scroll to position [361, 0]
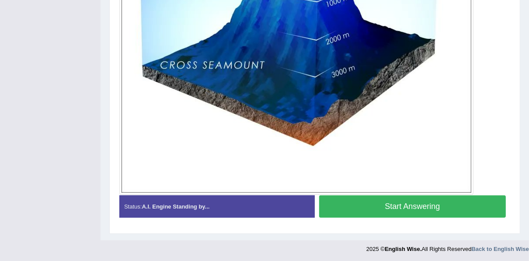
click at [424, 208] on button "Start Answering" at bounding box center [412, 206] width 187 height 22
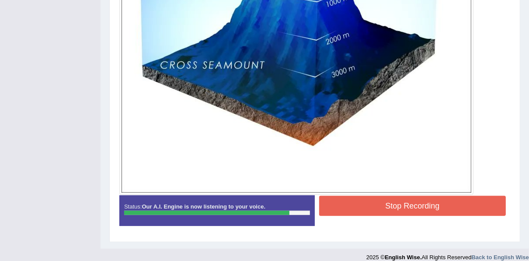
click at [424, 208] on button "Stop Recording" at bounding box center [412, 206] width 187 height 20
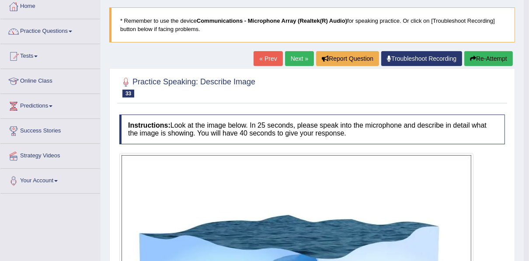
scroll to position [7, 0]
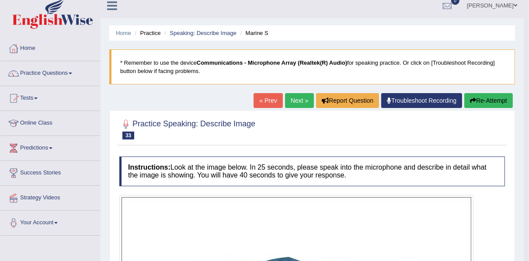
click at [293, 96] on link "Next »" at bounding box center [299, 100] width 29 height 15
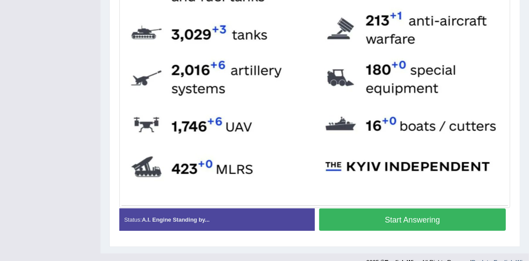
scroll to position [392, 0]
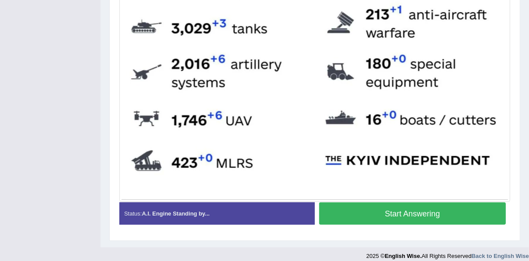
click at [444, 210] on button "Start Answering" at bounding box center [412, 213] width 187 height 22
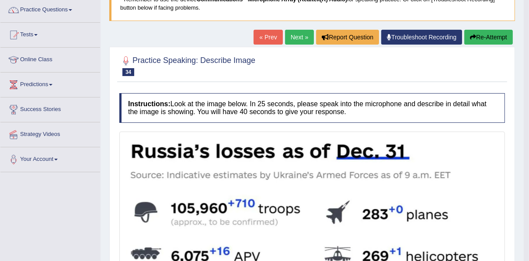
scroll to position [56, 0]
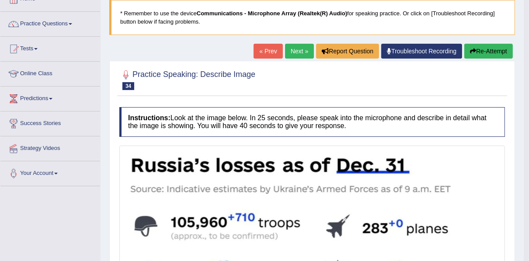
click at [305, 51] on link "Next »" at bounding box center [299, 51] width 29 height 15
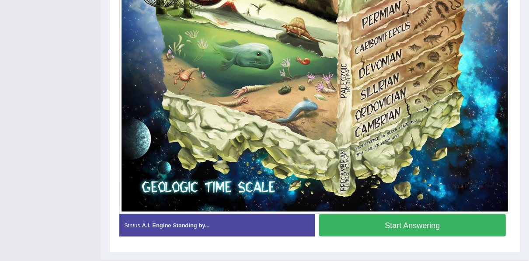
scroll to position [541, 0]
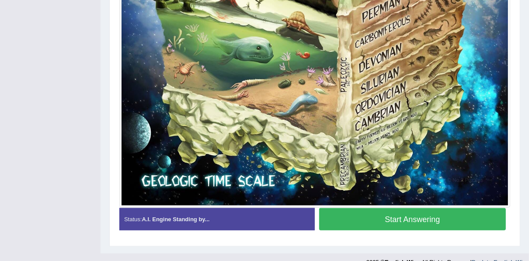
click at [405, 216] on button "Start Answering" at bounding box center [412, 219] width 187 height 22
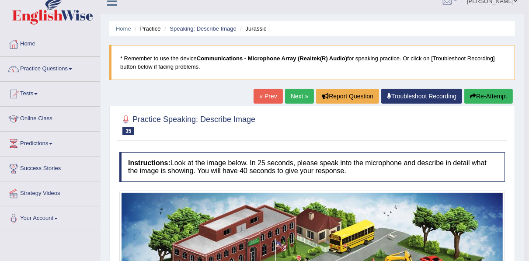
scroll to position [0, 0]
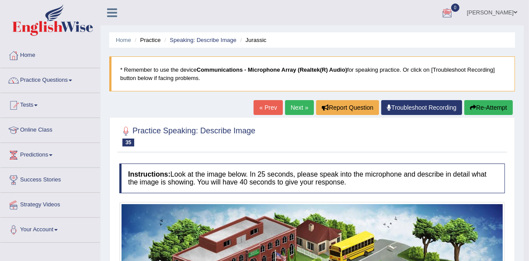
click at [301, 105] on link "Next »" at bounding box center [299, 107] width 29 height 15
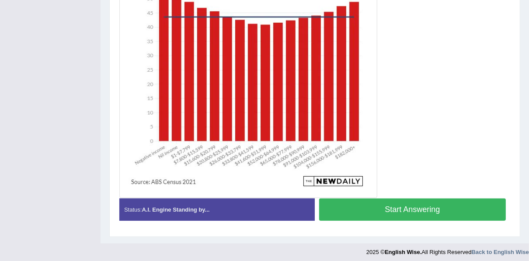
scroll to position [292, 0]
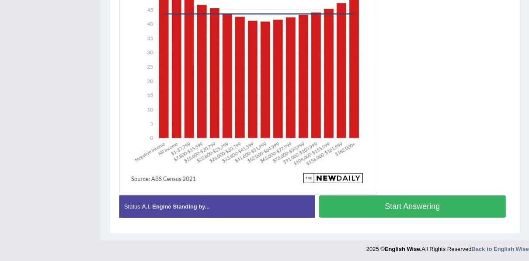
click at [430, 206] on button "Start Answering" at bounding box center [412, 206] width 187 height 22
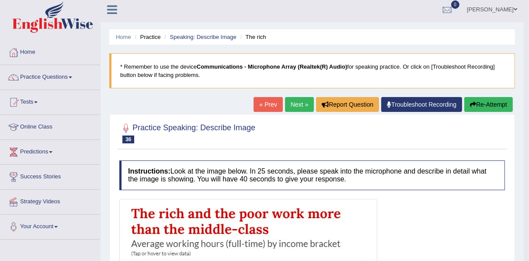
scroll to position [0, 0]
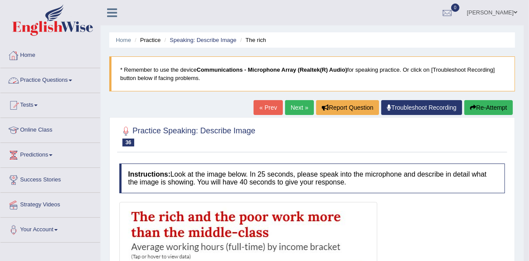
click at [47, 81] on link "Practice Questions" at bounding box center [50, 79] width 100 height 22
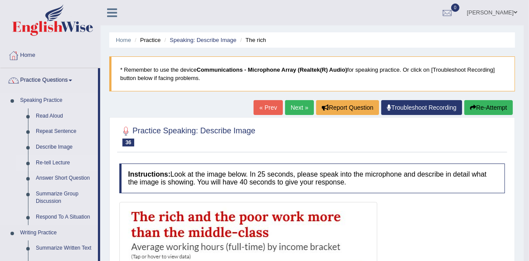
click at [55, 163] on link "Re-tell Lecture" at bounding box center [65, 163] width 66 height 16
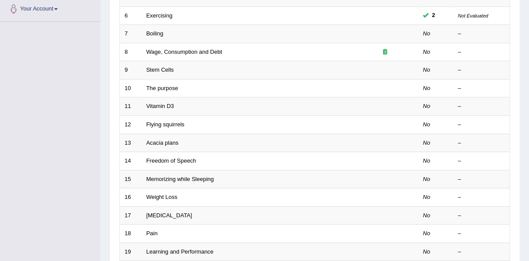
scroll to position [216, 0]
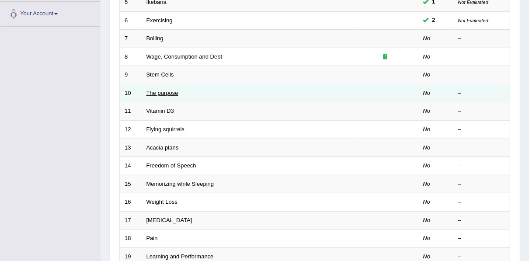
click at [161, 94] on link "The purpose" at bounding box center [163, 93] width 32 height 7
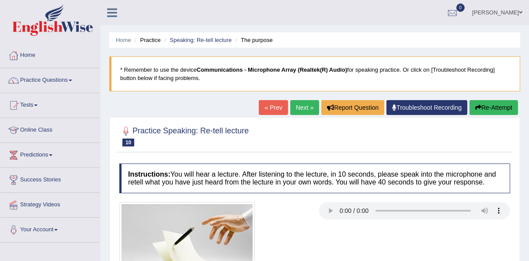
click at [382, 236] on div at bounding box center [315, 241] width 400 height 78
